Goal: Task Accomplishment & Management: Complete application form

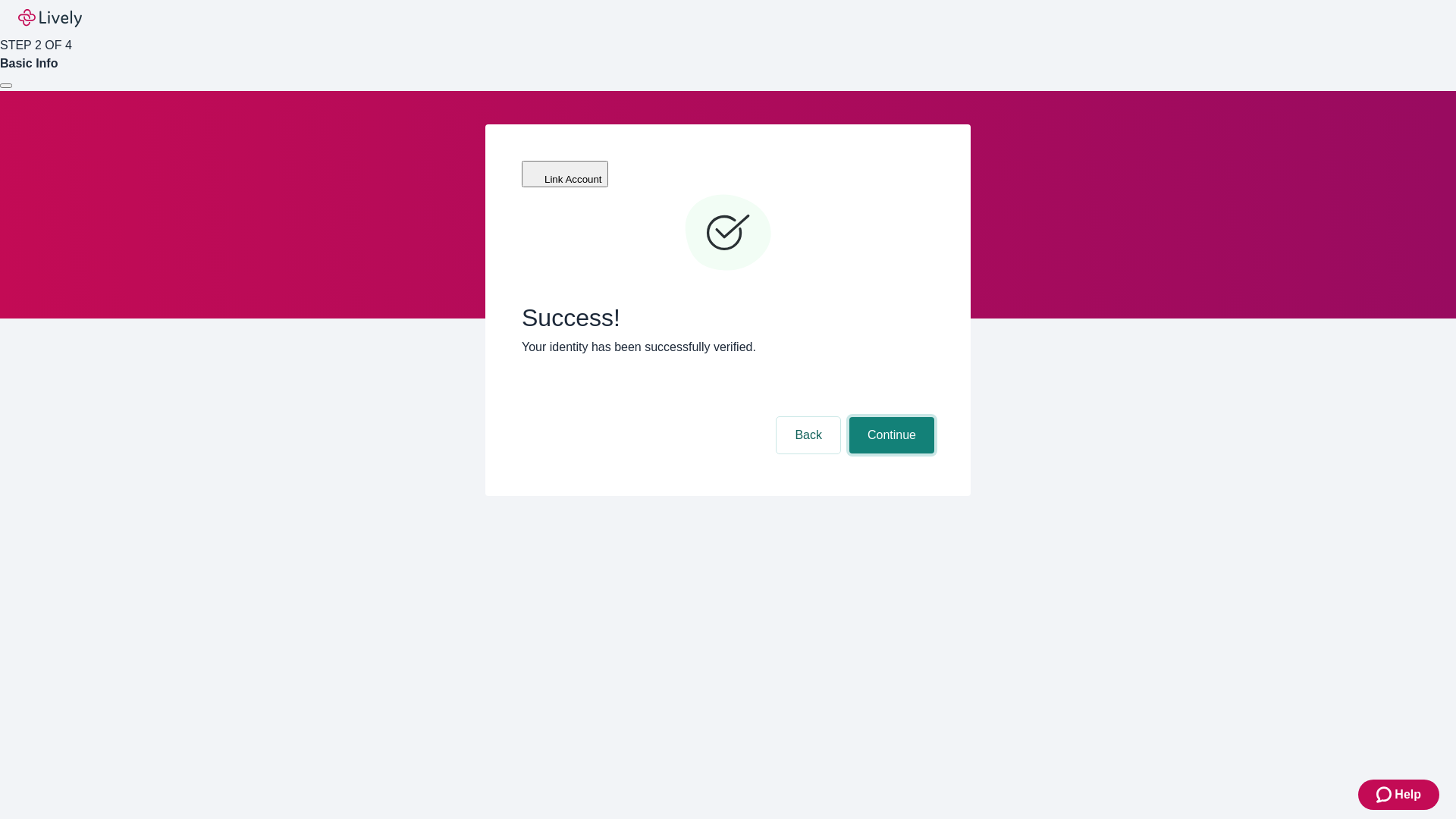
click at [890, 417] on button "Continue" at bounding box center [891, 435] width 85 height 36
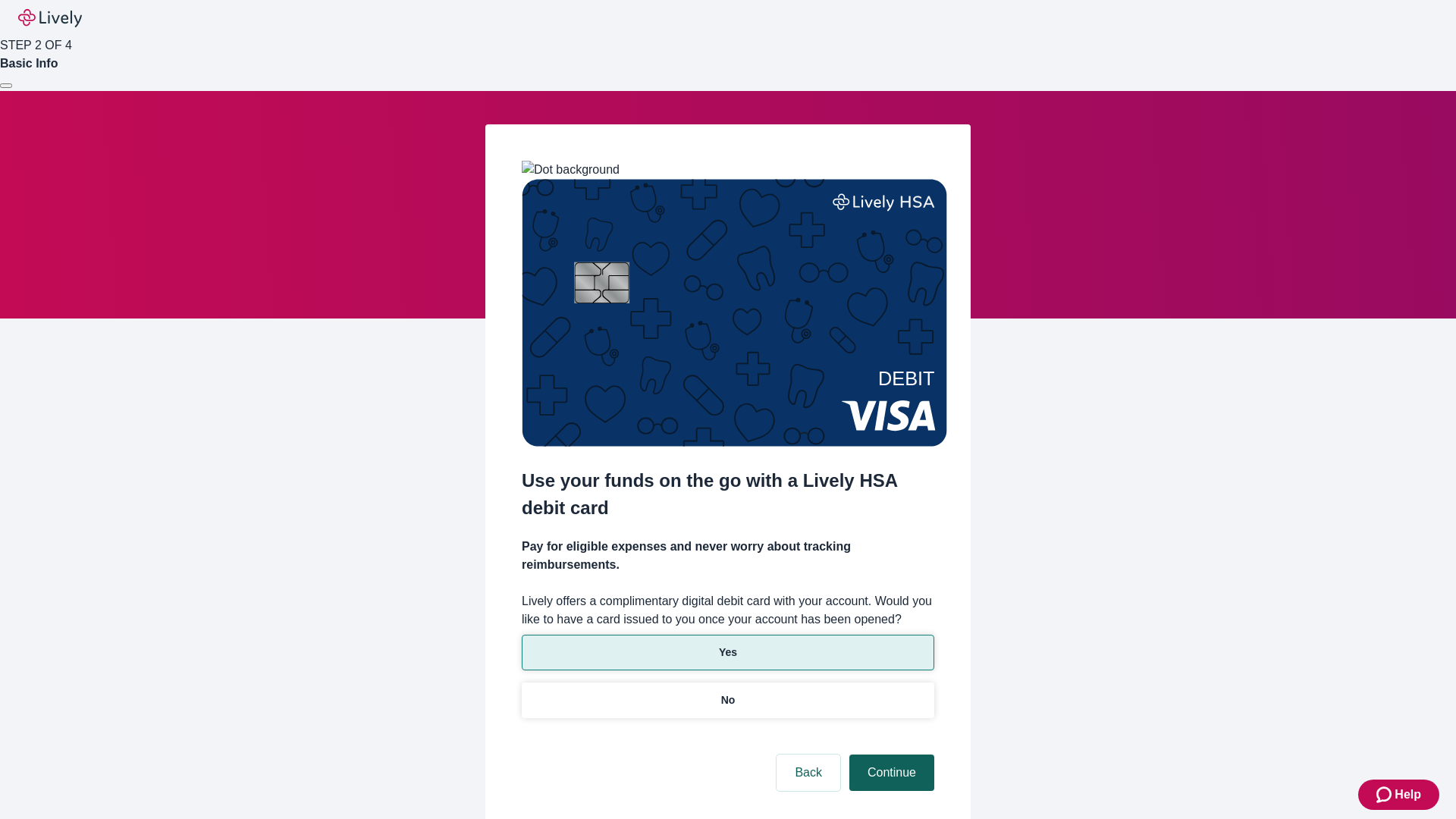
click at [728, 644] on p "Yes" at bounding box center [728, 652] width 18 height 16
click at [890, 755] on button "Continue" at bounding box center [891, 773] width 85 height 36
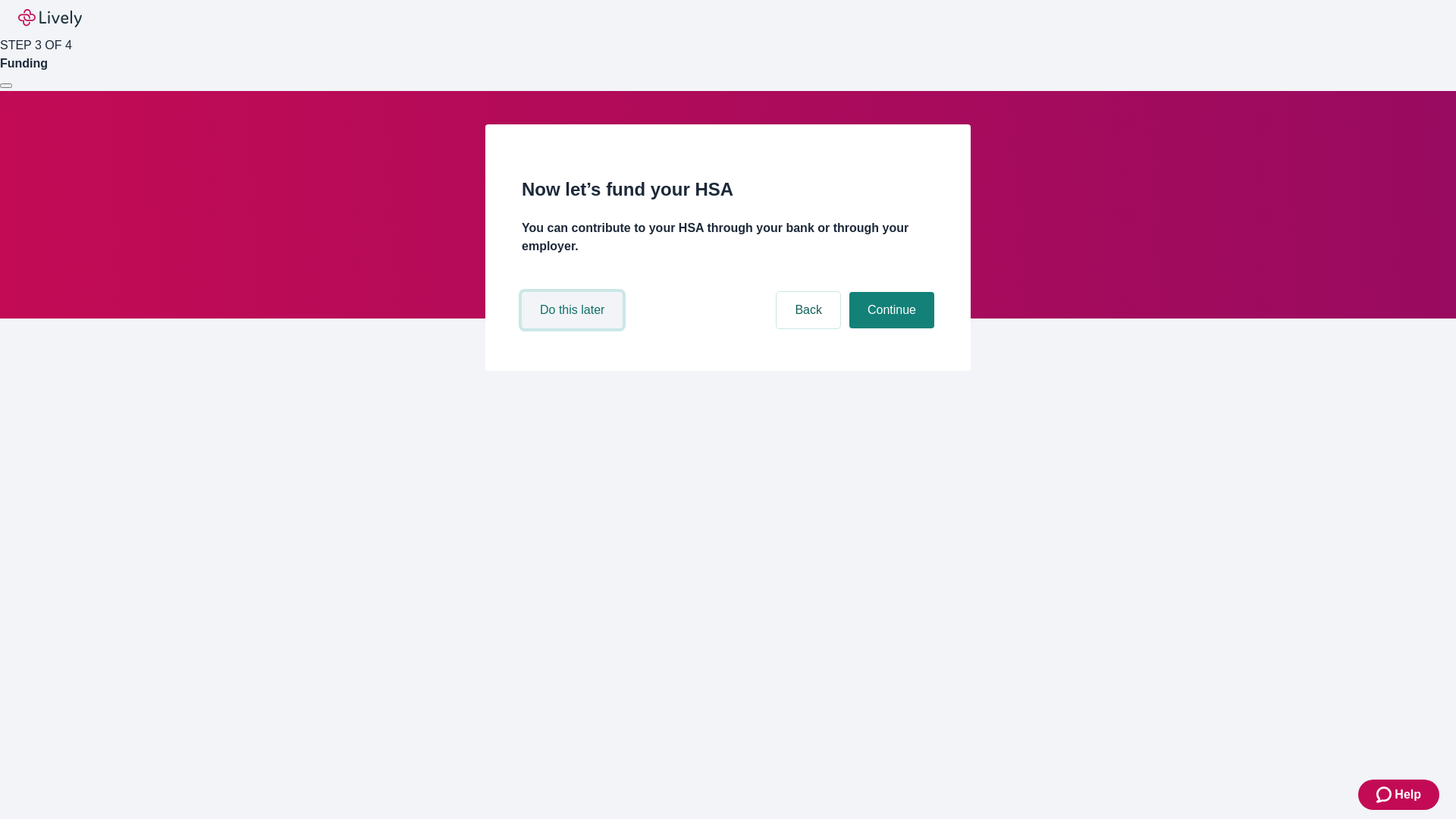
click at [574, 328] on button "Do this later" at bounding box center [572, 310] width 101 height 36
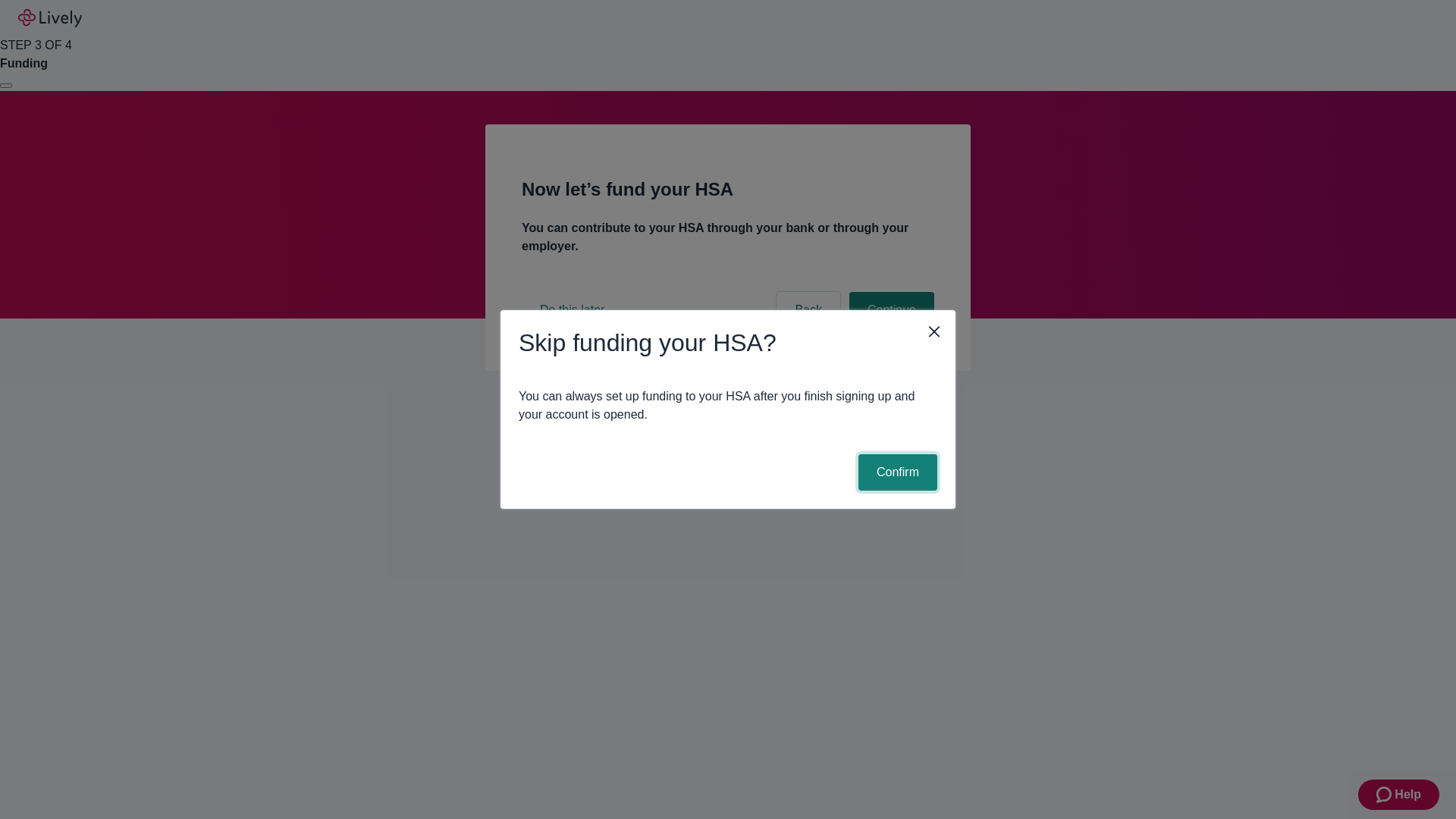
click at [895, 472] on button "Confirm" at bounding box center [898, 472] width 79 height 36
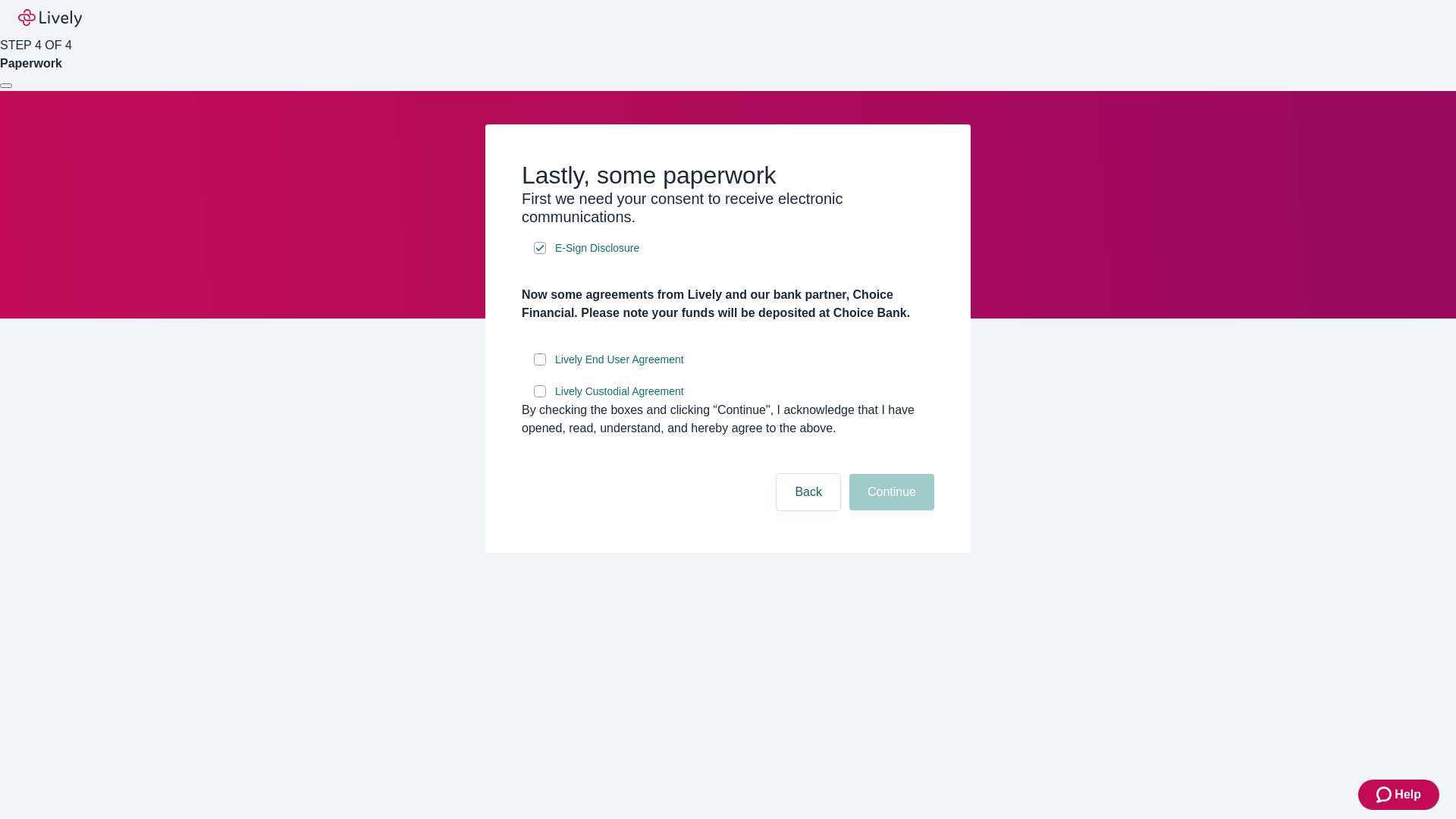
click at [540, 365] on input "Lively End User Agreement" at bounding box center [540, 359] width 12 height 12
checkbox input "true"
click at [540, 398] on input "Lively Custodial Agreement" at bounding box center [540, 391] width 12 height 12
checkbox input "true"
click at [890, 510] on button "Continue" at bounding box center [891, 492] width 85 height 36
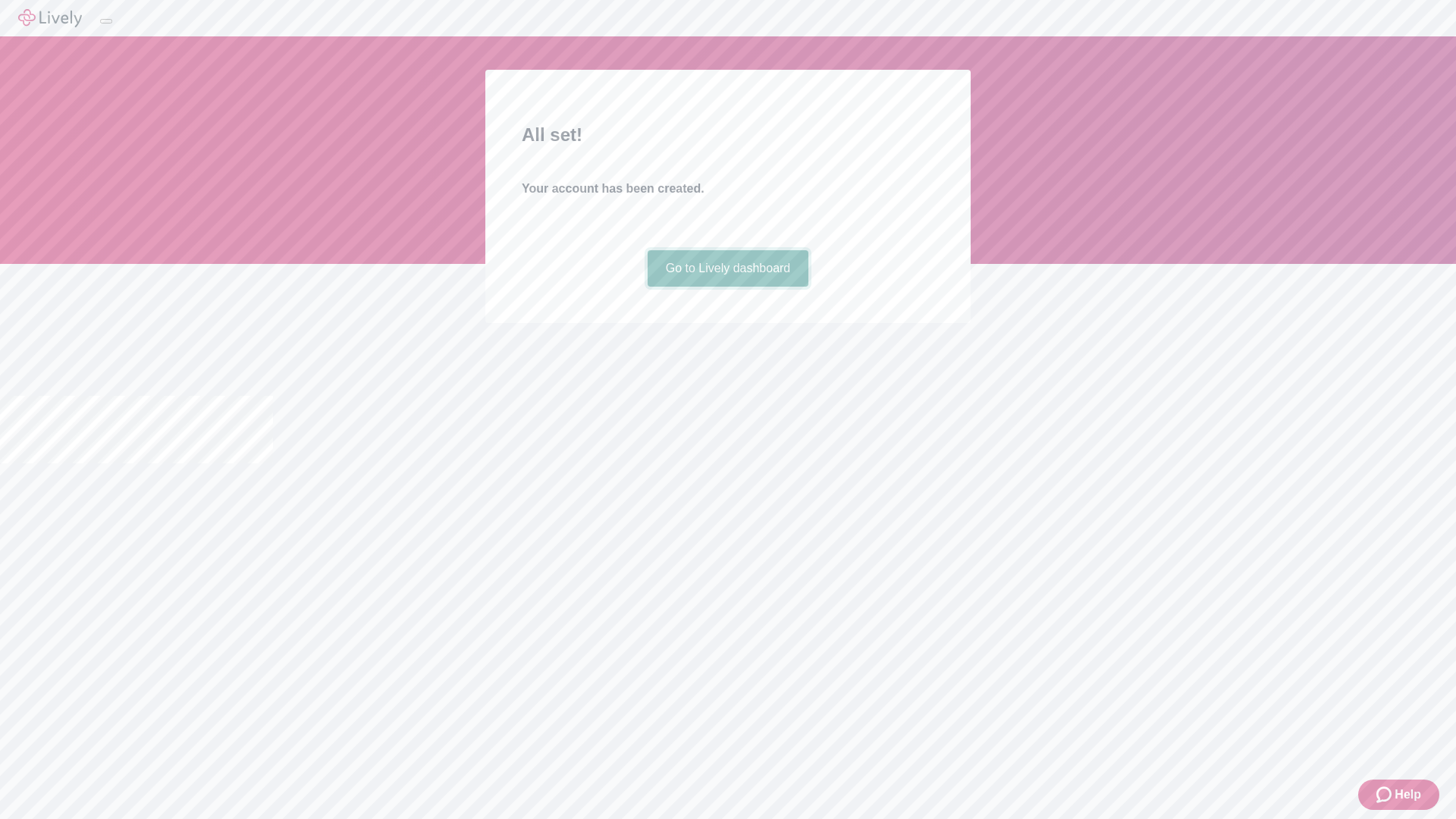
click at [728, 286] on link "Go to Lively dashboard" at bounding box center [728, 268] width 161 height 36
